Goal: Information Seeking & Learning: Find specific page/section

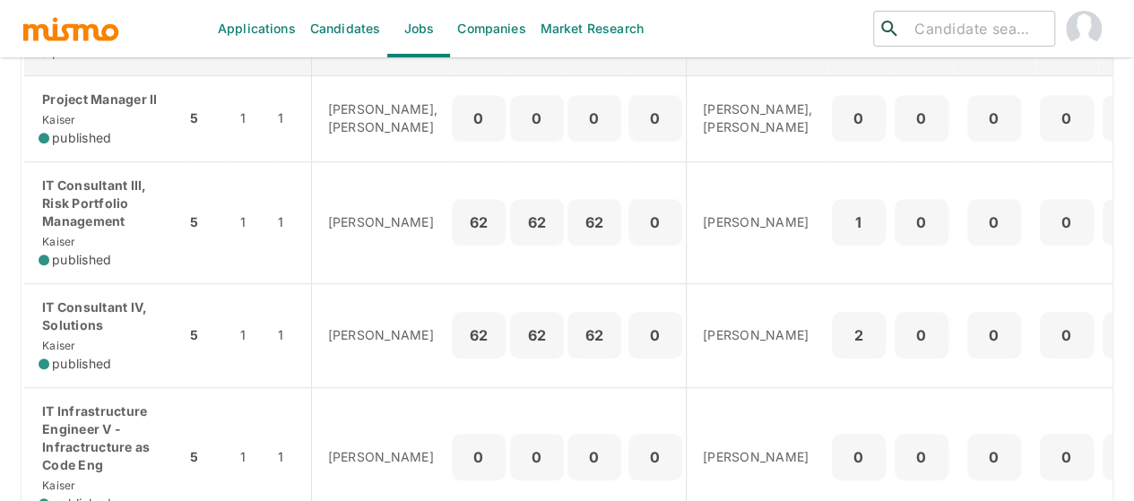
scroll to position [538, 0]
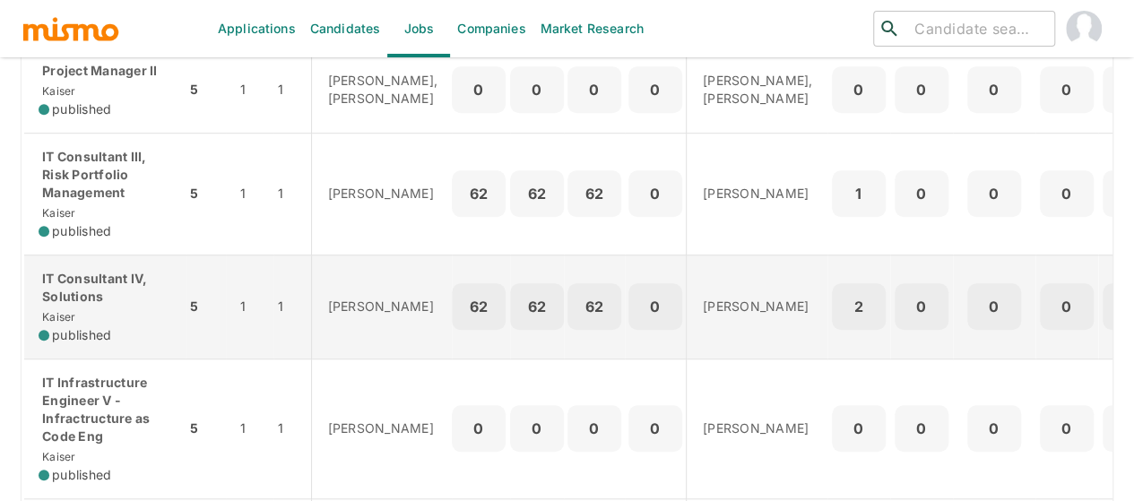
click at [100, 306] on p "IT Consultant IV, Solutions" at bounding box center [105, 288] width 133 height 36
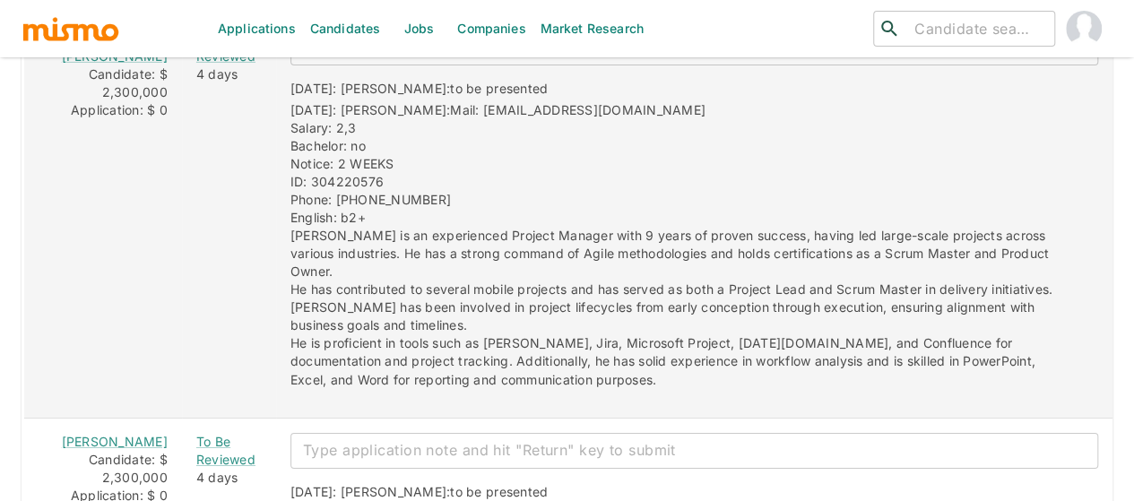
scroll to position [2920, 0]
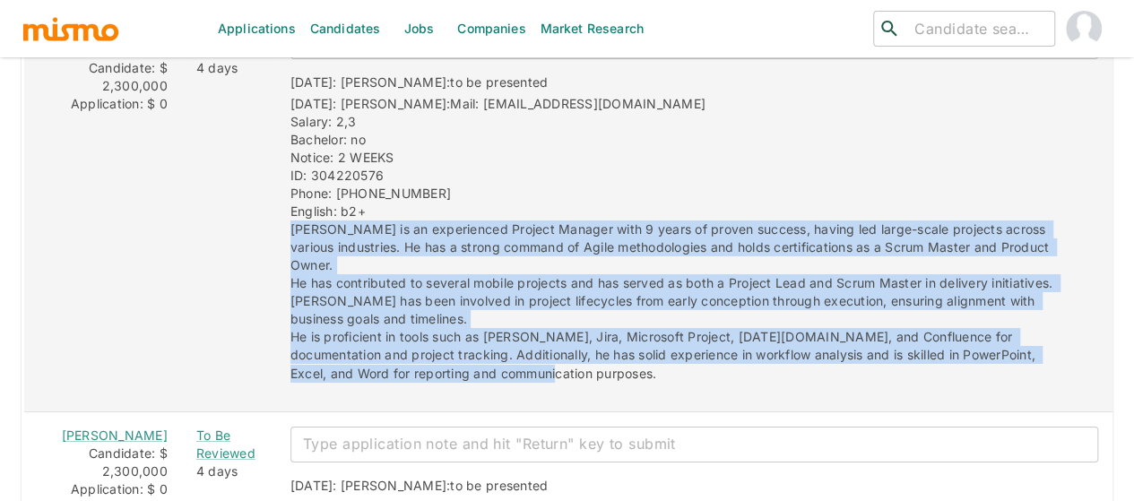
drag, startPoint x: 441, startPoint y: 259, endPoint x: 255, endPoint y: 141, distance: 220.8
click at [276, 141] on div "09/22/2025: Kaiser: to be presented 09/22/2025: Kaiser: Mail: wagnercamposquesa…" at bounding box center [687, 220] width 822 height 323
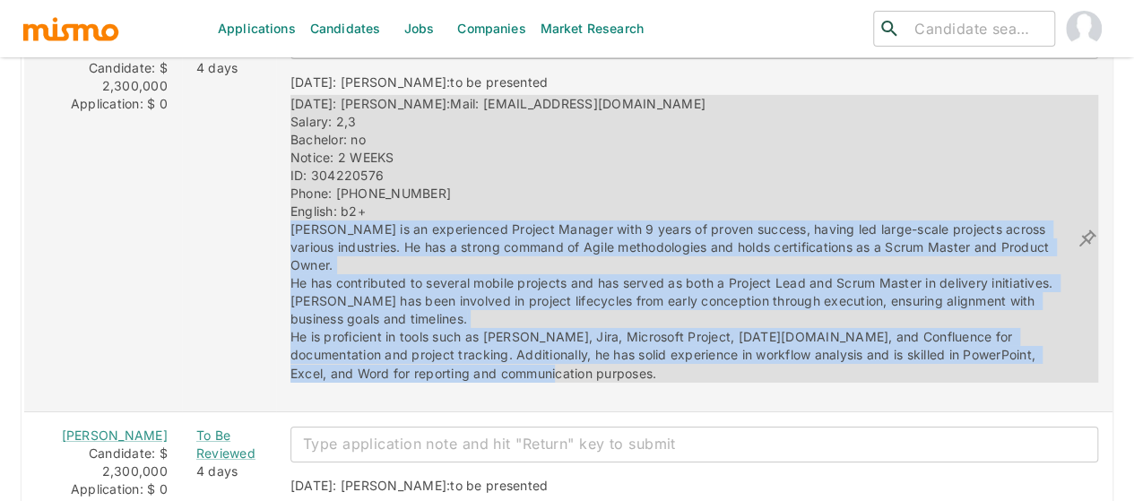
copy span "Wagner is an experienced Project Manager with 9 years of proven success, having…"
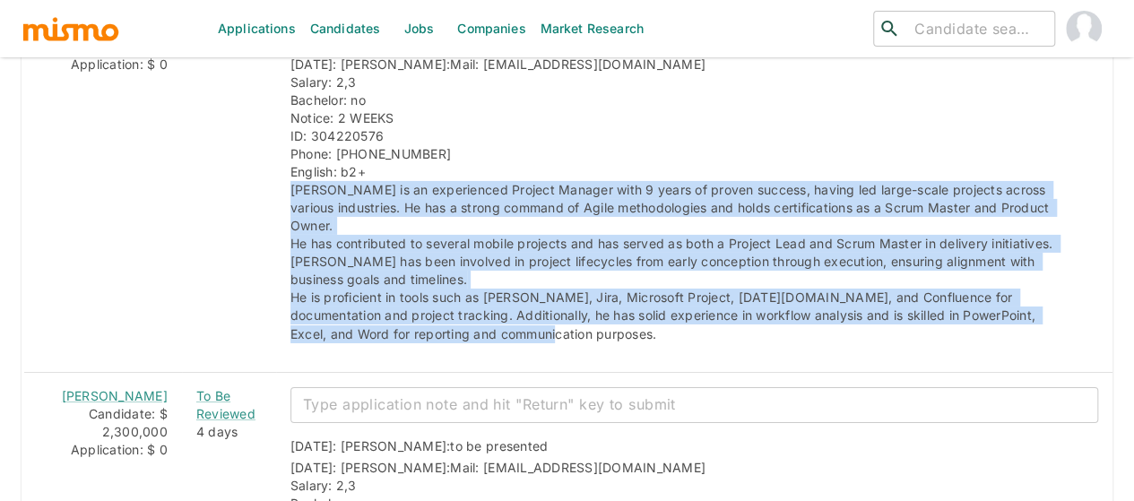
scroll to position [3229, 0]
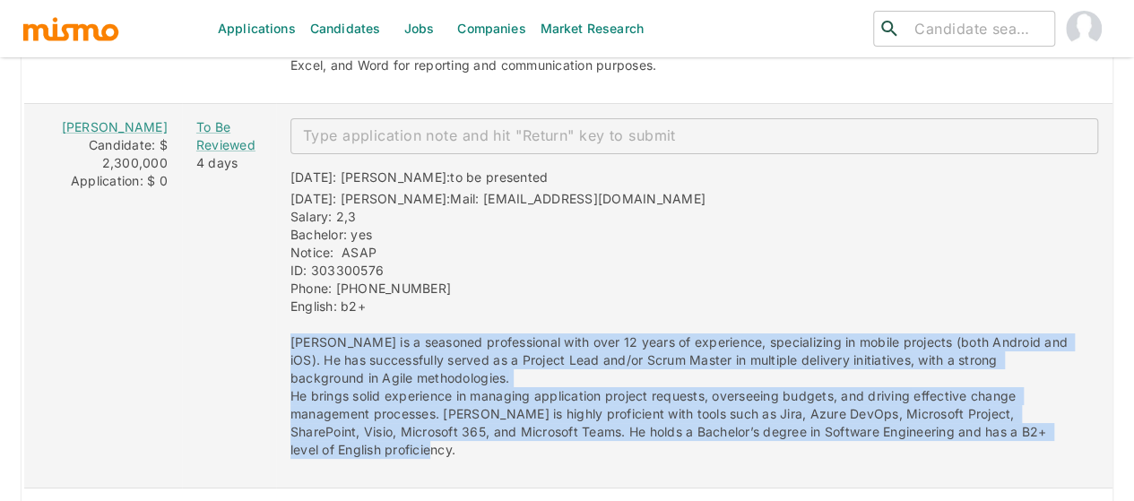
drag, startPoint x: 344, startPoint y: 336, endPoint x: 249, endPoint y: 230, distance: 142.2
click at [276, 230] on div "09/22/2025: Kaiser: to be presented 09/22/2025: Kaiser: Mail: gmojalvarez@gmail…" at bounding box center [687, 306] width 822 height 305
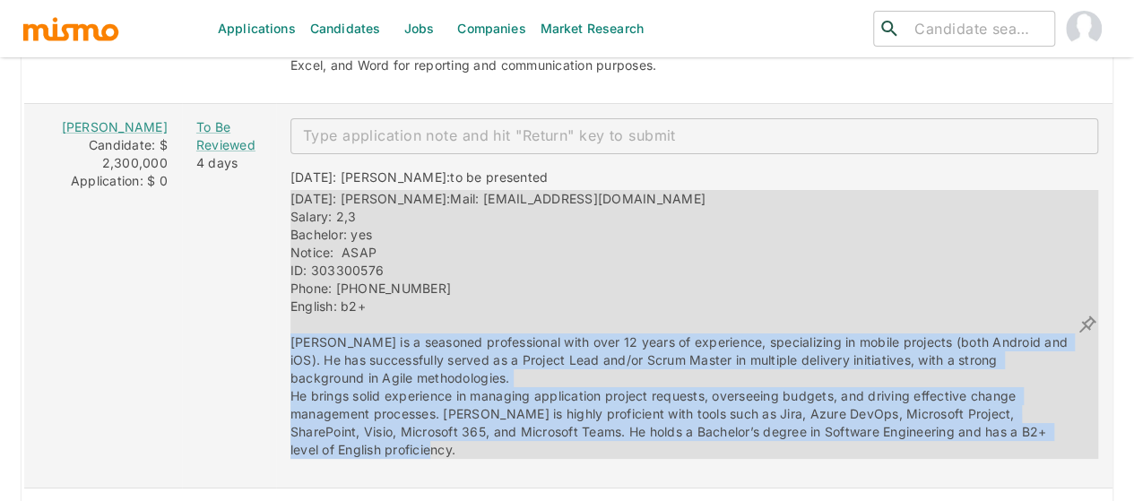
copy span "Guillermo is a seasoned professional with over 12 years of experience, speciali…"
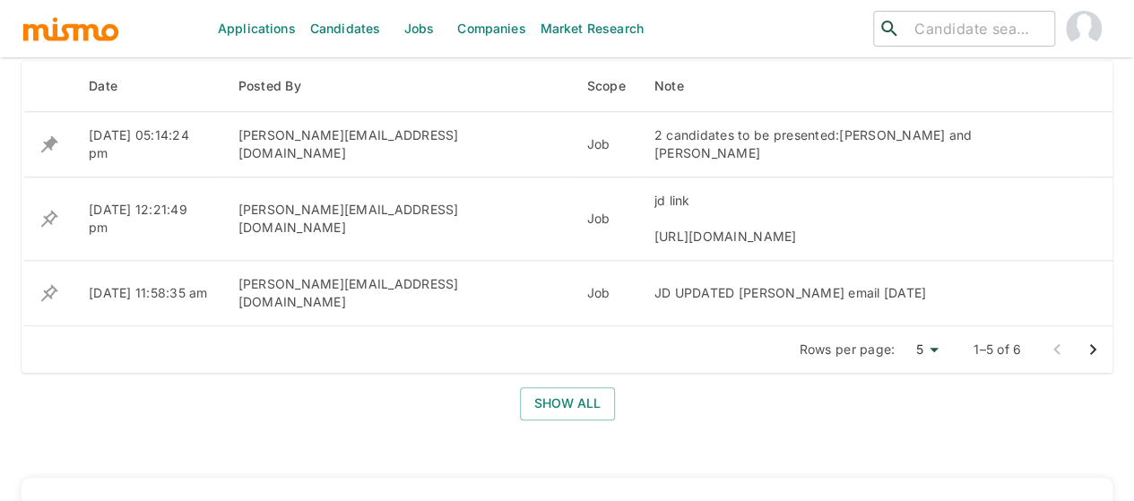
scroll to position [896, 0]
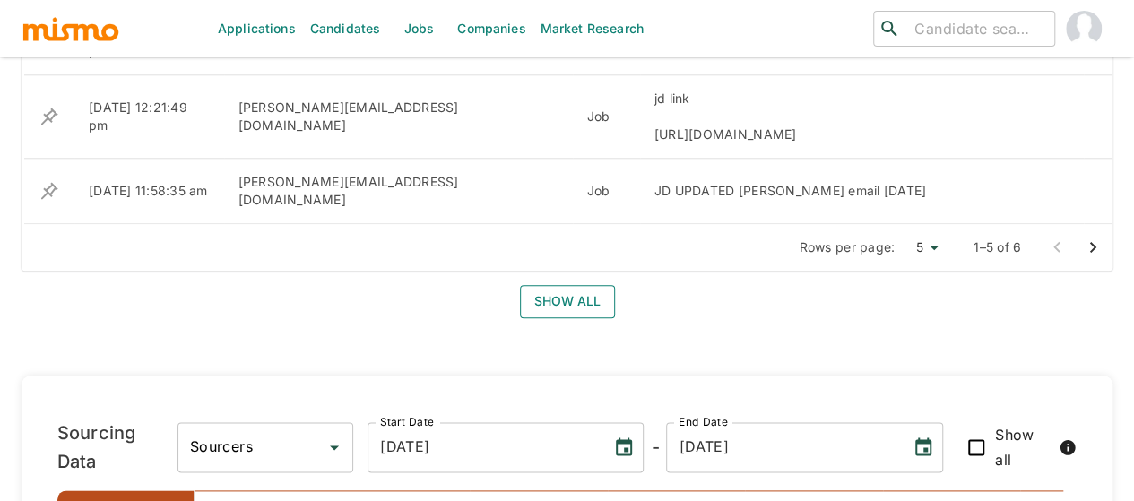
click at [561, 285] on button "Show all" at bounding box center [567, 301] width 95 height 33
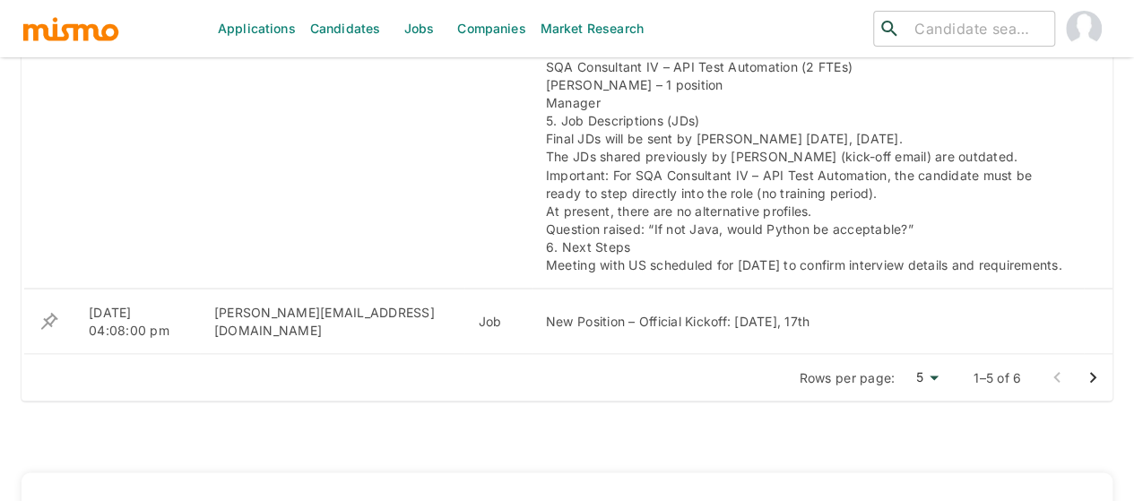
scroll to position [1703, 0]
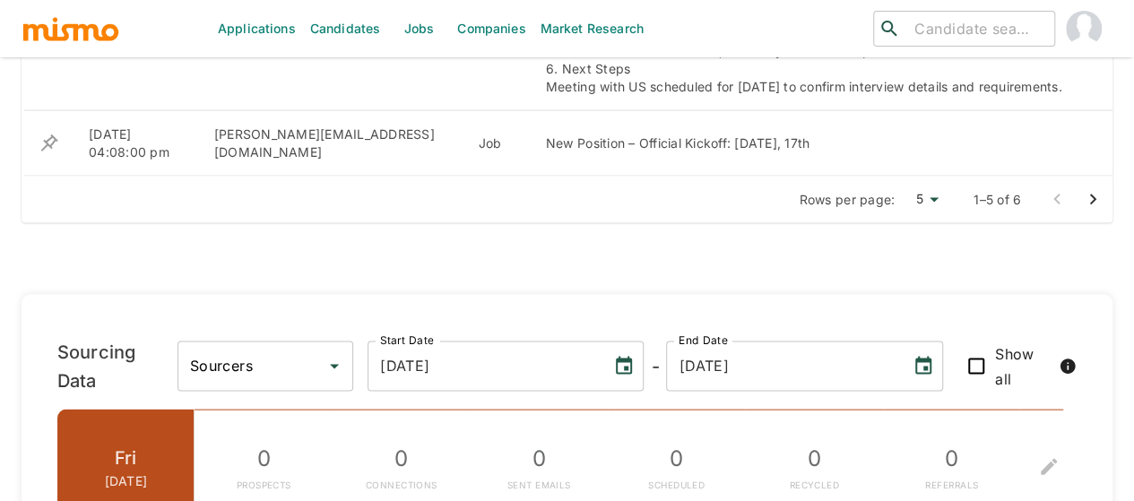
click at [1095, 198] on icon "Go to next page" at bounding box center [1093, 200] width 22 height 22
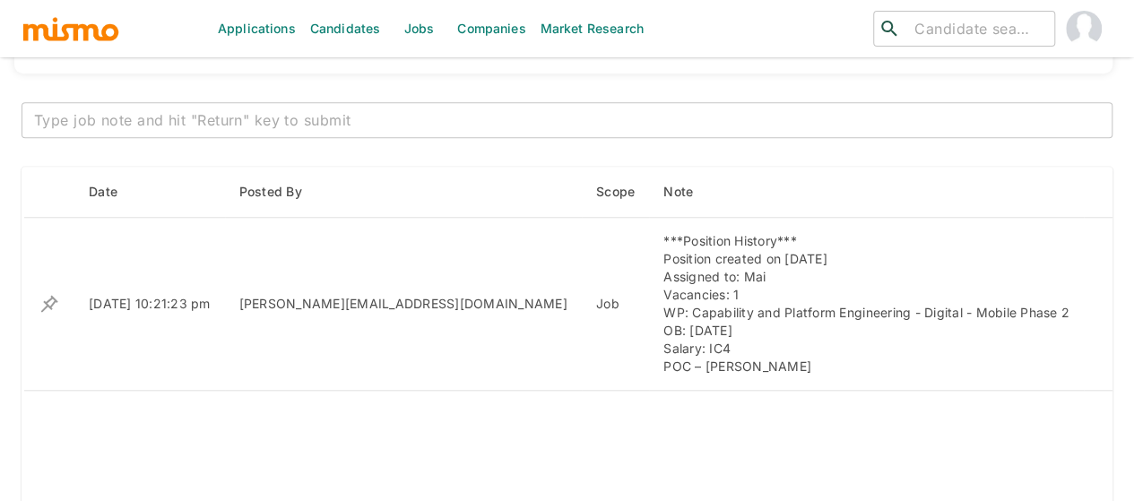
scroll to position [717, 0]
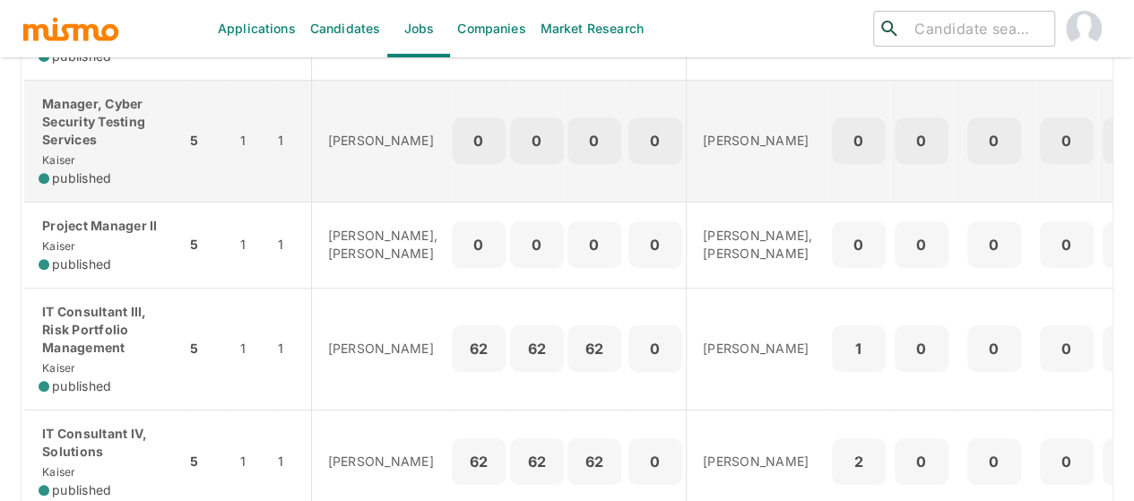
scroll to position [448, 0]
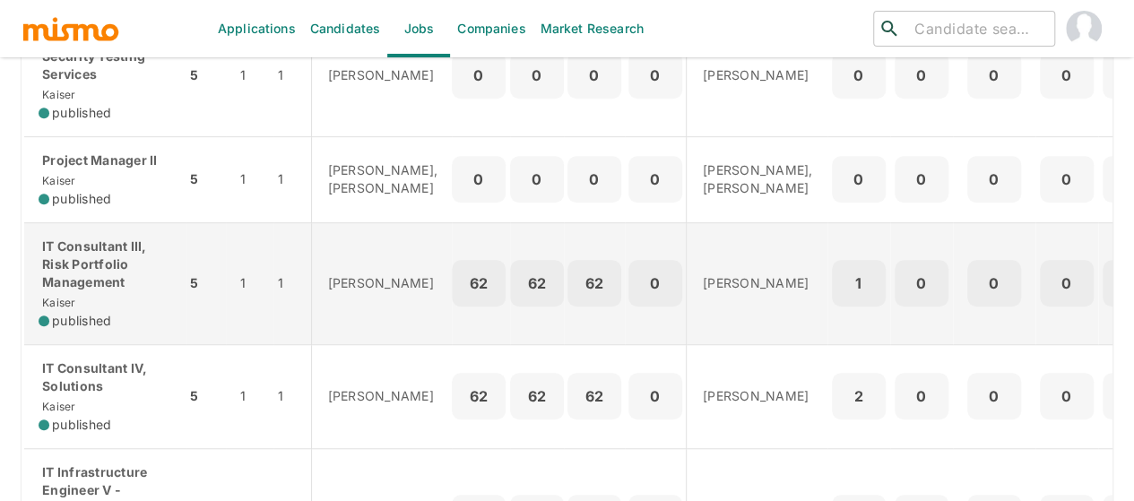
click at [95, 291] on p "IT Consultant III, Risk Portfolio Management" at bounding box center [105, 265] width 133 height 54
click at [106, 291] on p "IT Consultant III, Risk Portfolio Management" at bounding box center [105, 265] width 133 height 54
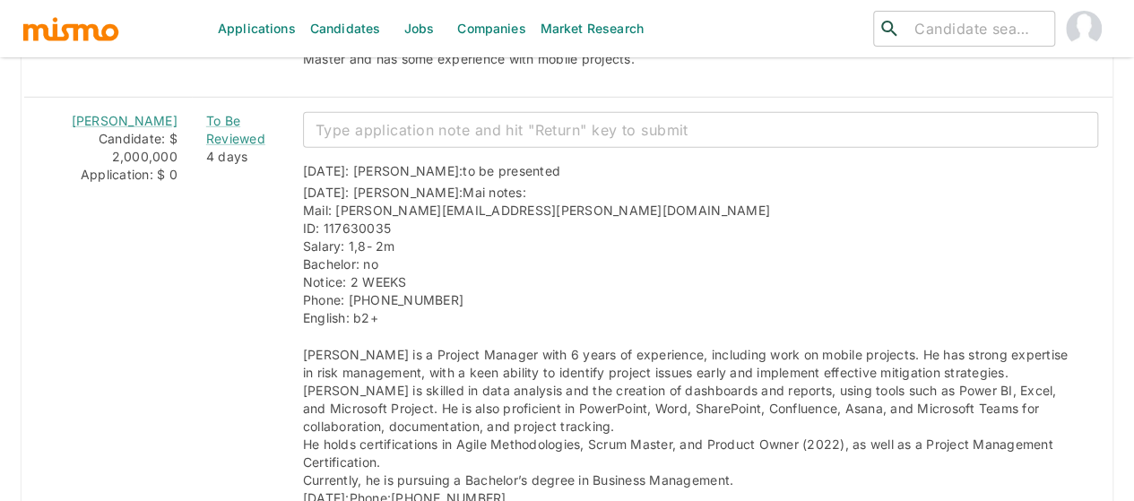
scroll to position [2689, 0]
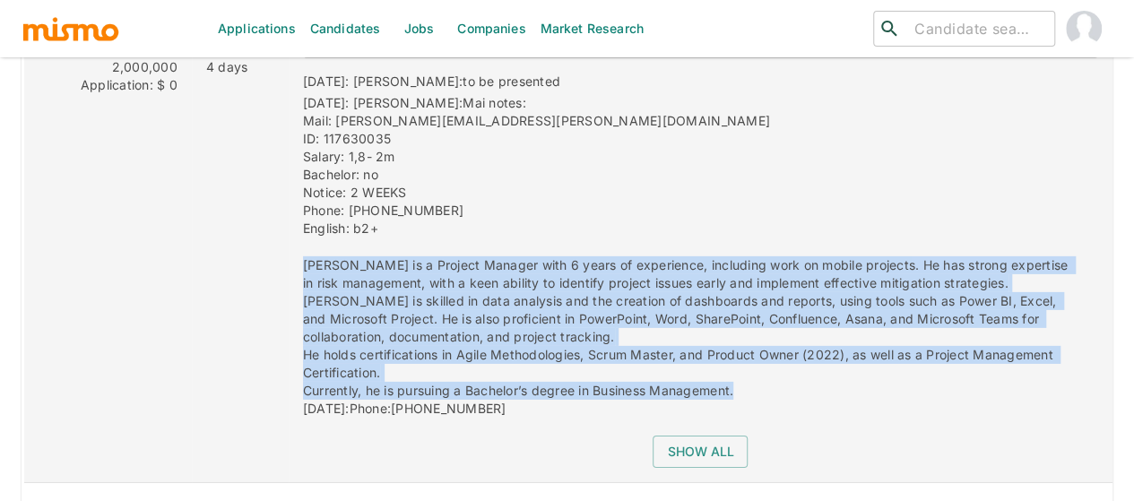
drag, startPoint x: 722, startPoint y: 361, endPoint x: 273, endPoint y: 238, distance: 465.8
click at [289, 238] on div "09/22/2025: Kaiser: to be presented 09/22/2025: Kaiser: Mai notes: Mail: luis.t…" at bounding box center [693, 239] width 809 height 362
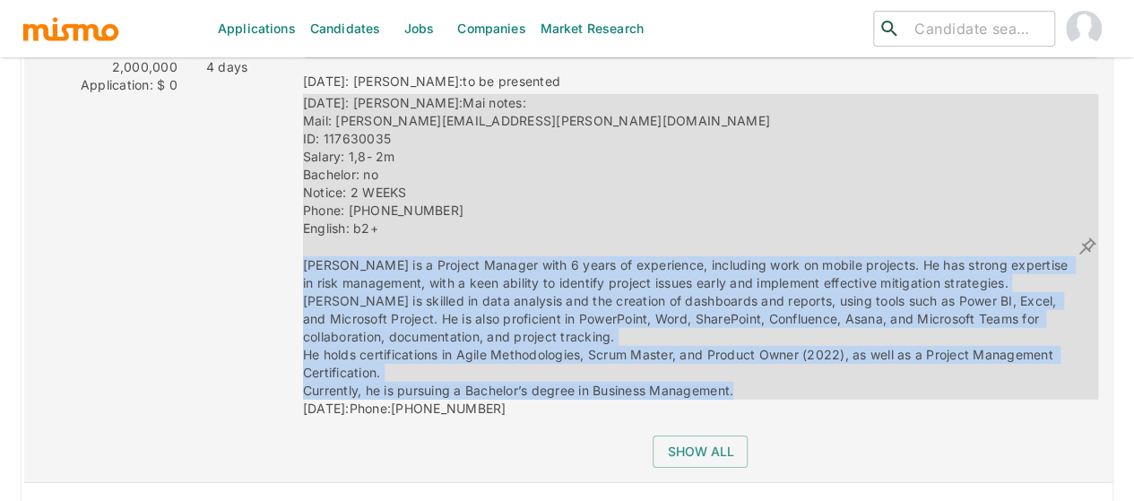
click at [431, 334] on div "09/22/2025: Kaiser: Mai notes: Mail: luis.tenorio.3011@gmail.com ID: 117630035 …" at bounding box center [690, 246] width 774 height 305
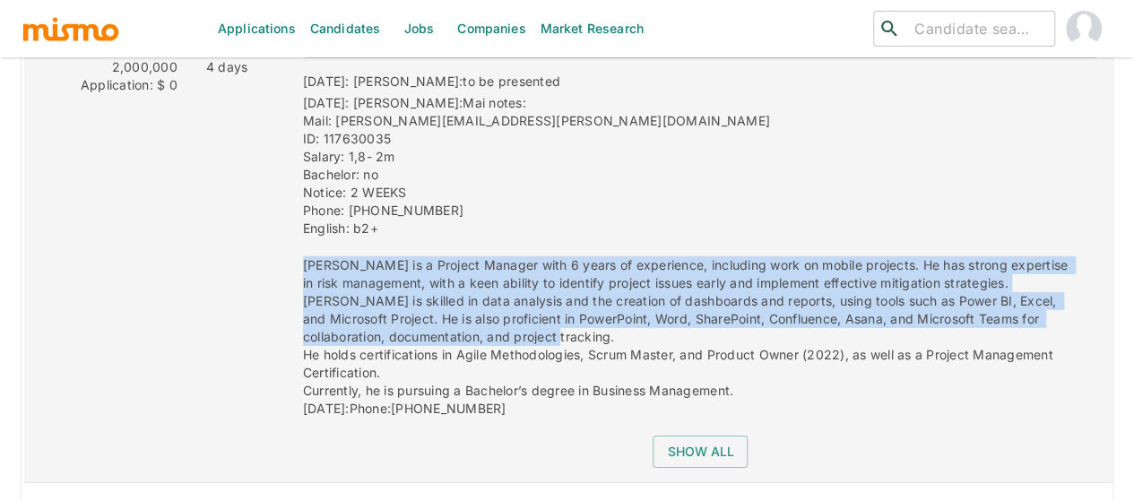
drag, startPoint x: 518, startPoint y: 307, endPoint x: 274, endPoint y: 241, distance: 252.7
click at [289, 241] on div "09/22/2025: Kaiser: to be presented 09/22/2025: Kaiser: Mai notes: Mail: luis.t…" at bounding box center [693, 239] width 809 height 362
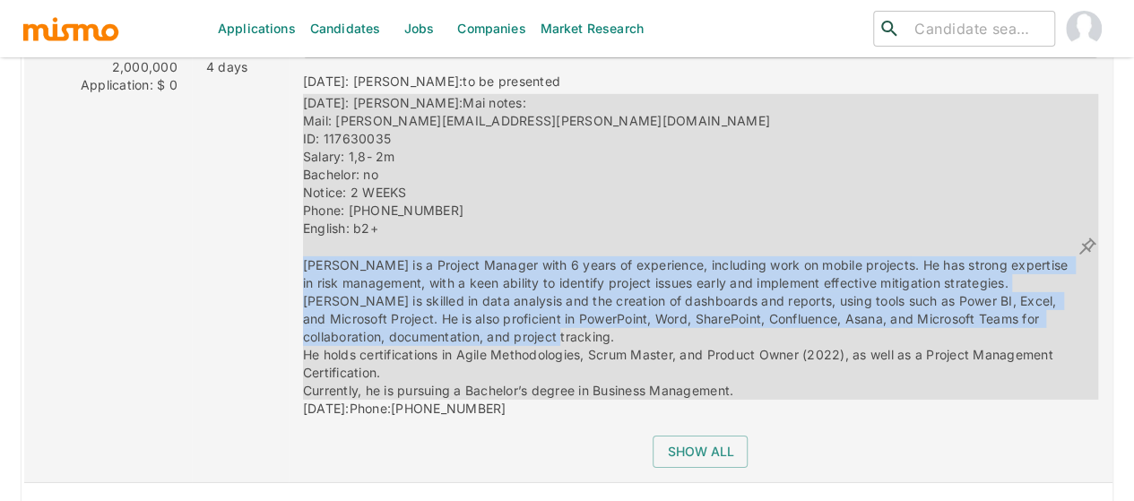
copy span "Luis is a Project Manager with 6 years of experience, including work on mobile …"
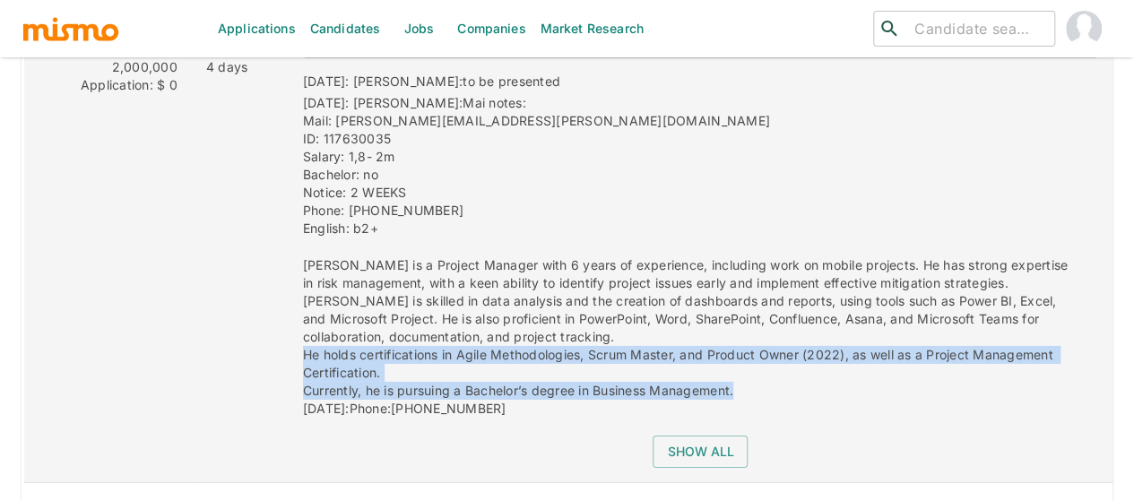
drag, startPoint x: 721, startPoint y: 363, endPoint x: 272, endPoint y: 327, distance: 449.6
click at [289, 327] on div "09/22/2025: Kaiser: to be presented 09/22/2025: Kaiser: Mai notes: Mail: luis.t…" at bounding box center [693, 239] width 809 height 362
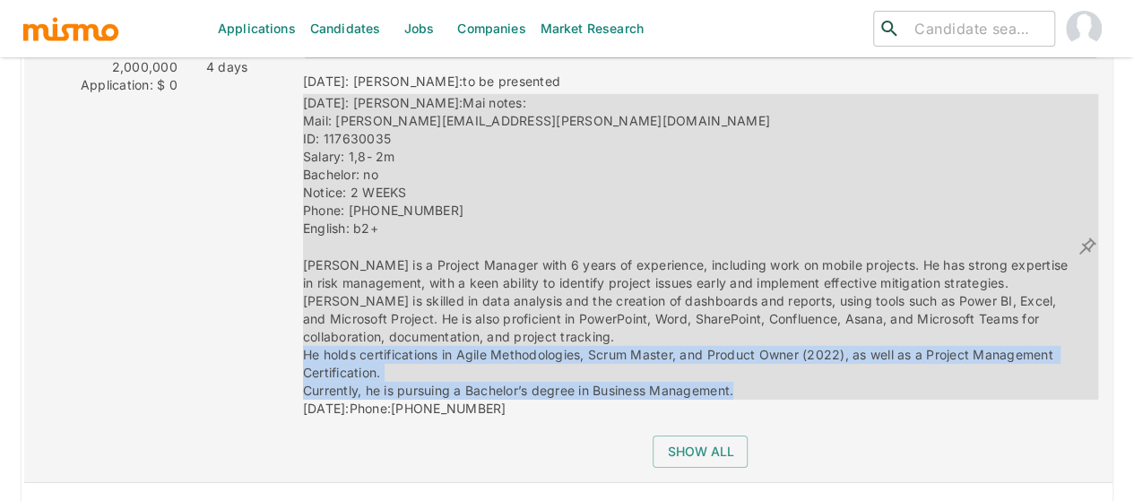
copy span "He holds certifications in Agile Methodologies, Scrum Master, and Product Owner…"
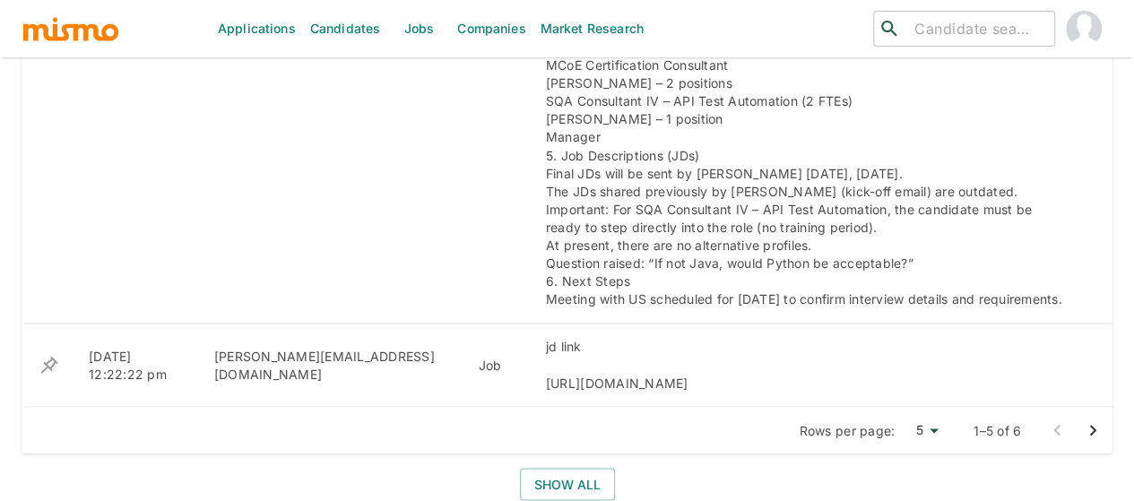
scroll to position [1407, 0]
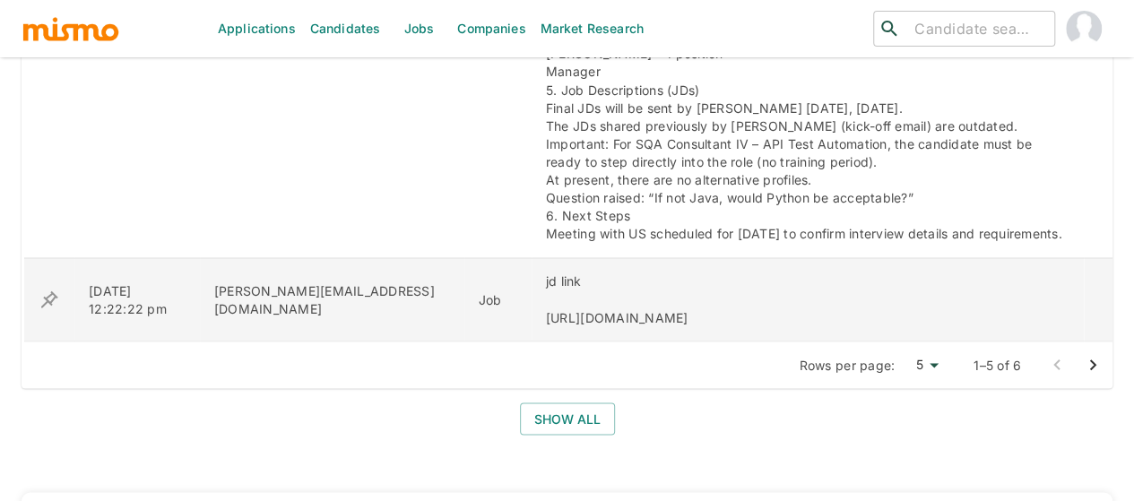
drag, startPoint x: 430, startPoint y: 297, endPoint x: 863, endPoint y: 294, distance: 432.9
click at [1004, 290] on div "jd link [URL][DOMAIN_NAME]" at bounding box center [807, 299] width 523 height 54
copy div "[URL][DOMAIN_NAME]"
